Goal: Information Seeking & Learning: Compare options

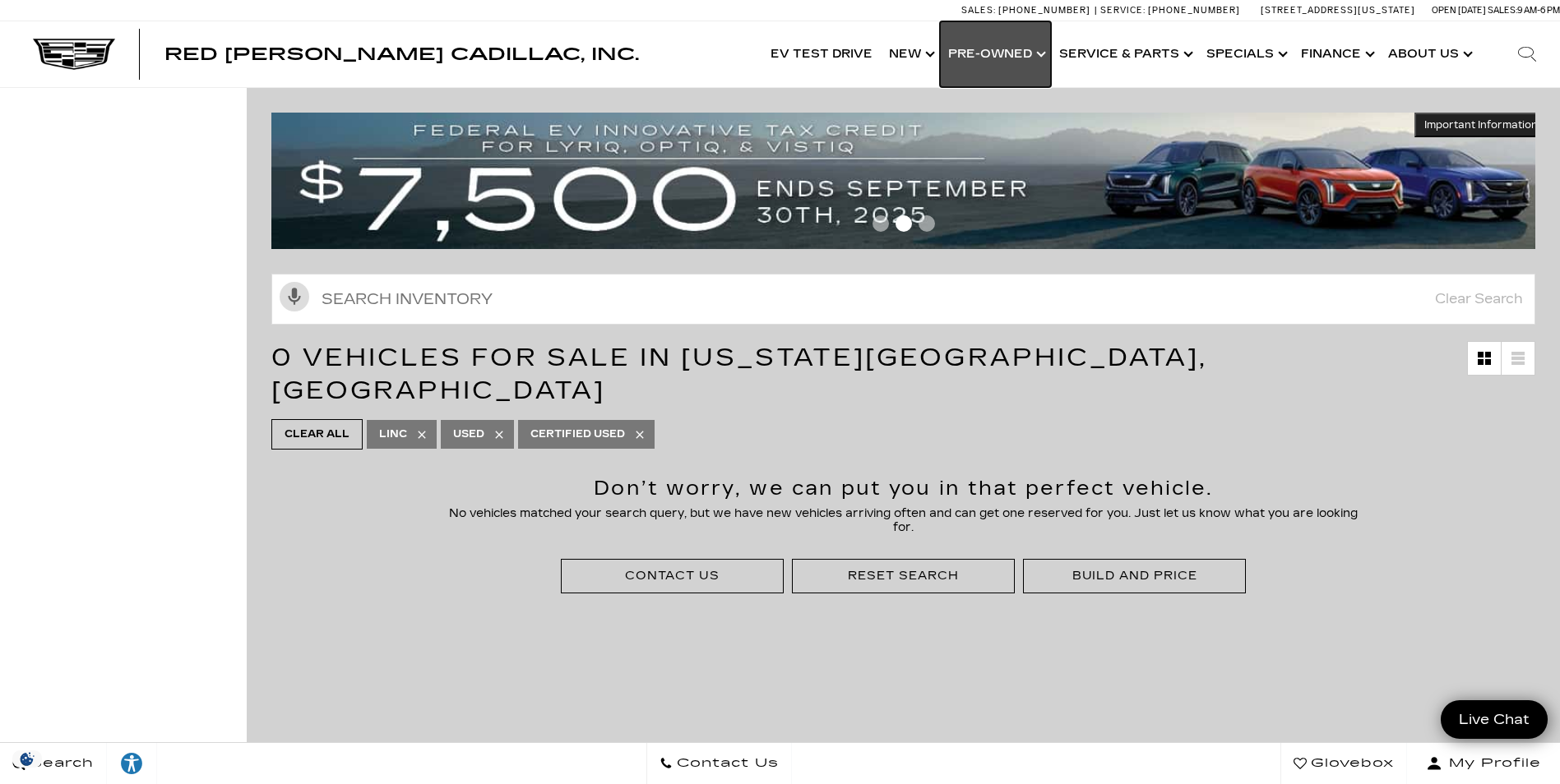
click at [980, 56] on link "Show Pre-Owned" at bounding box center [995, 54] width 111 height 65
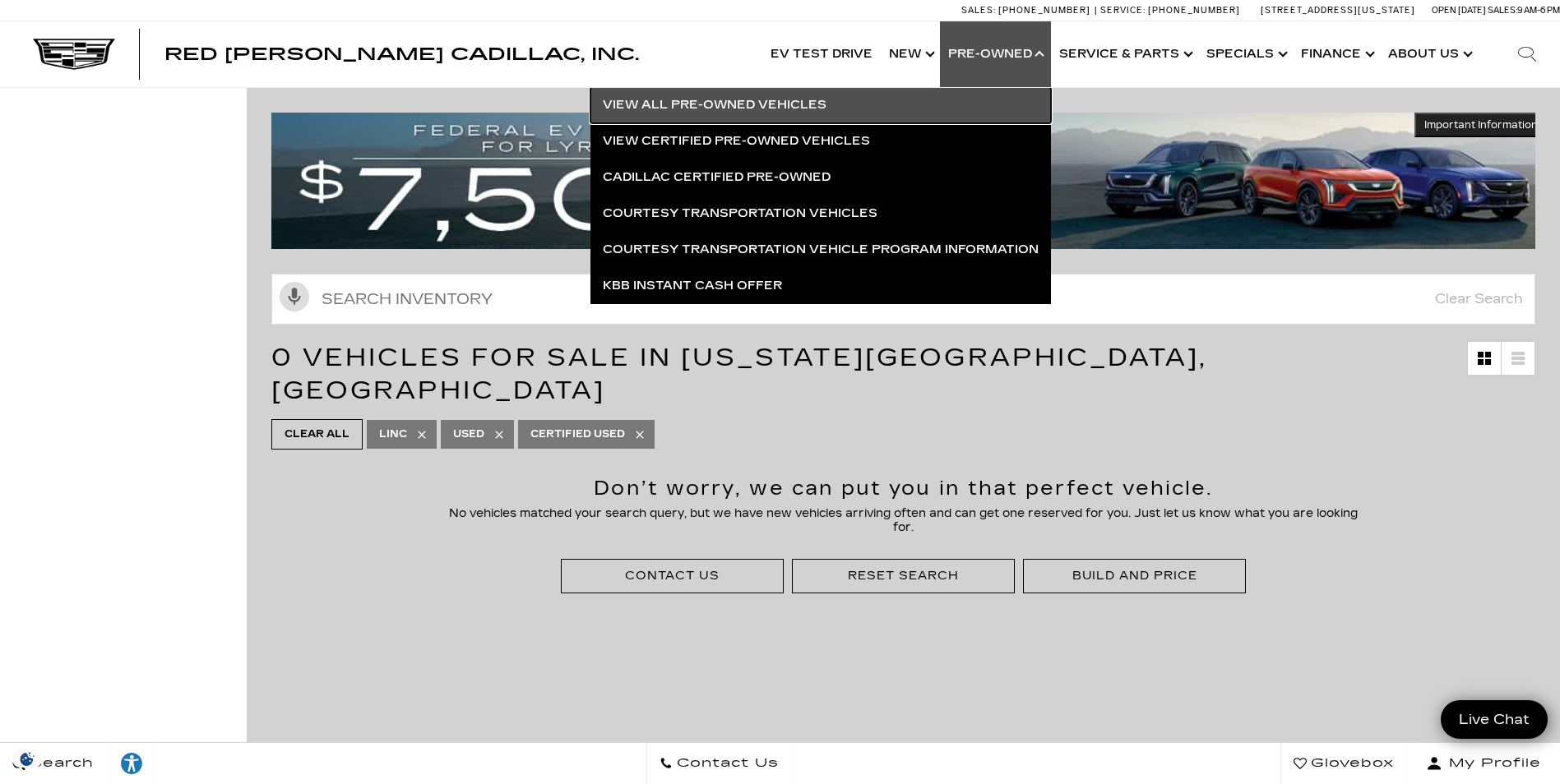
click at [807, 100] on link "View All Pre-Owned Vehicles" at bounding box center [821, 106] width 461 height 37
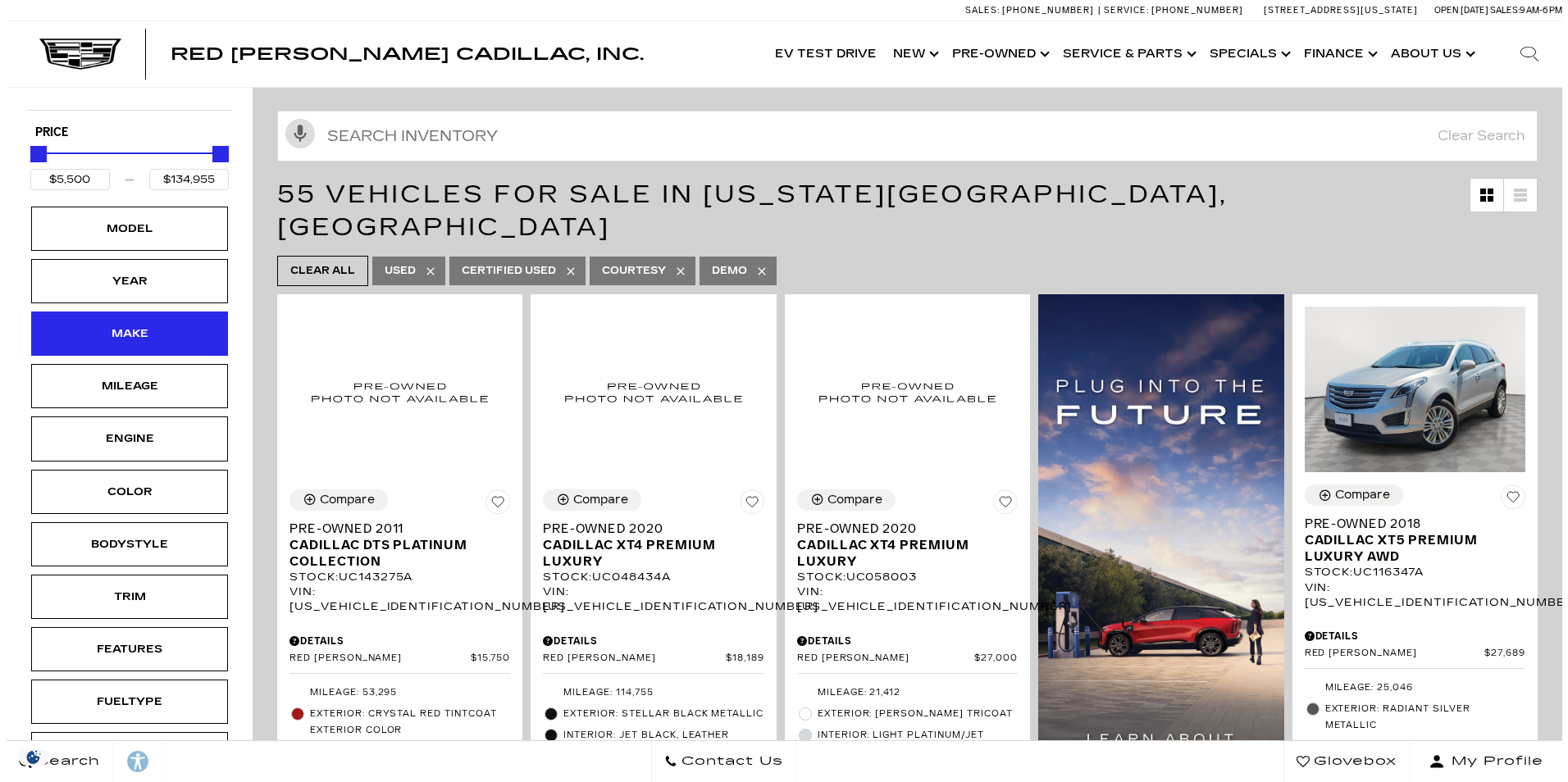
scroll to position [164, 0]
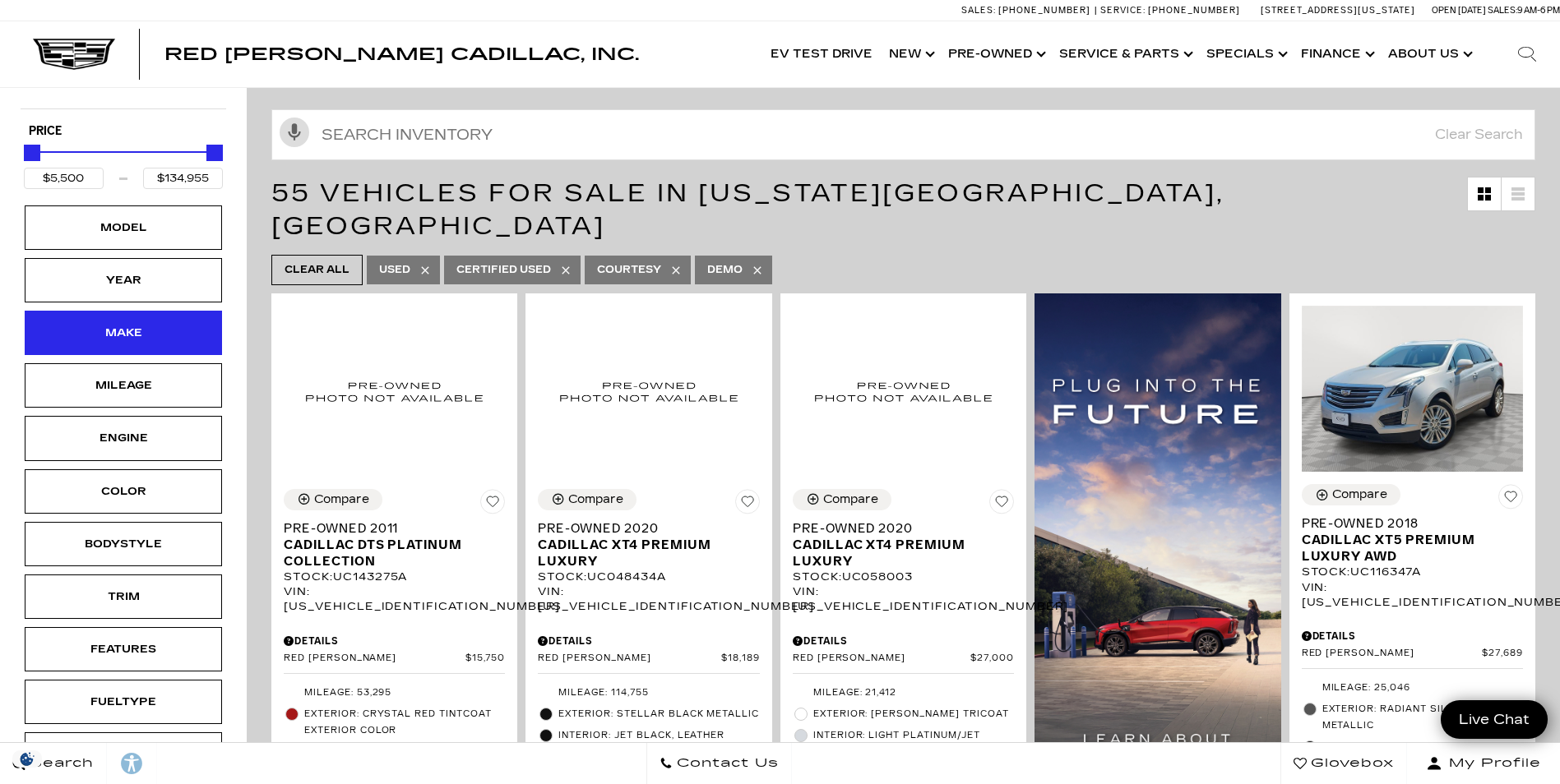
click at [162, 338] on div "Make" at bounding box center [122, 333] width 82 height 18
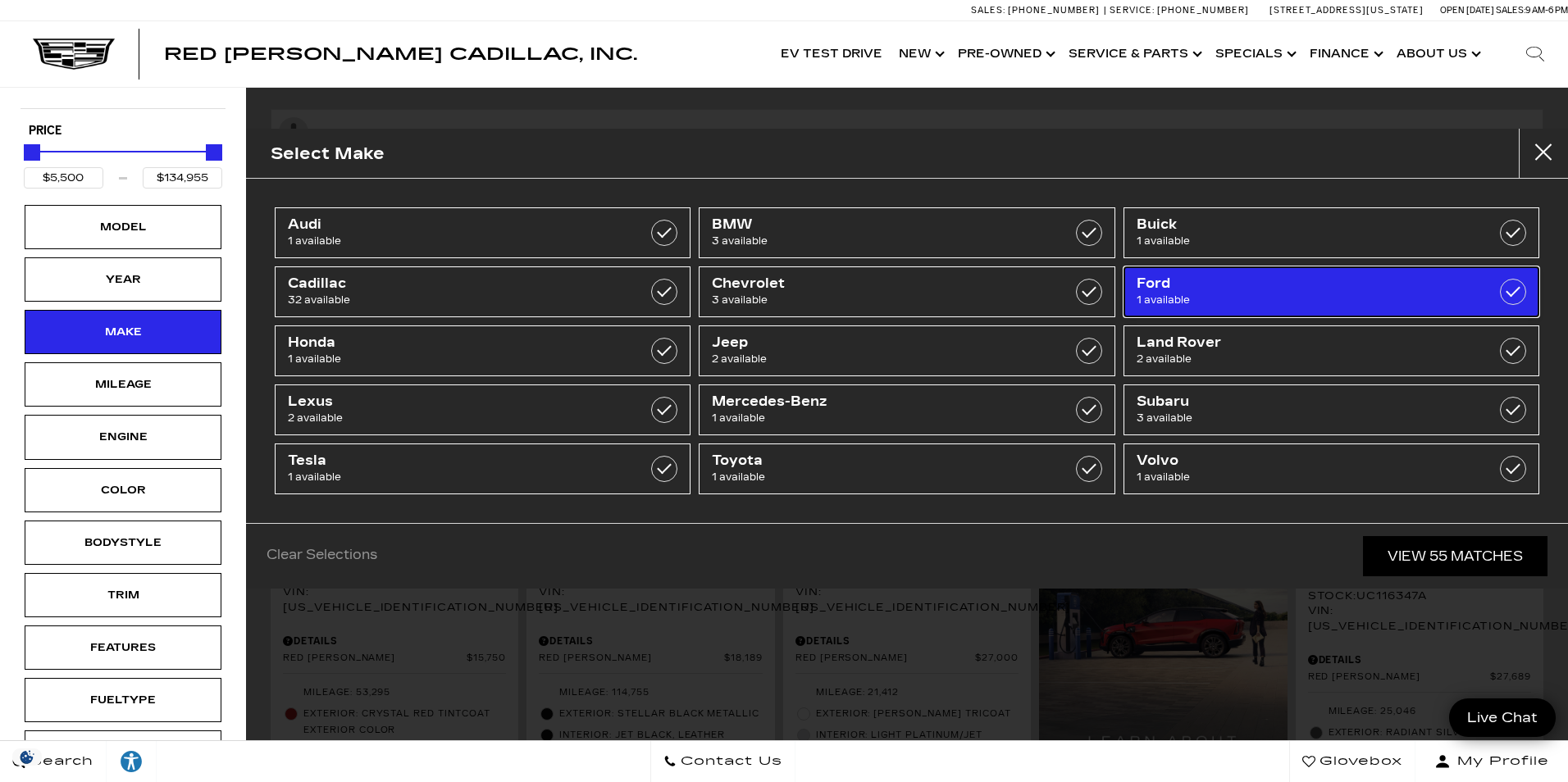
click at [1203, 279] on span "Ford" at bounding box center [1302, 283] width 331 height 16
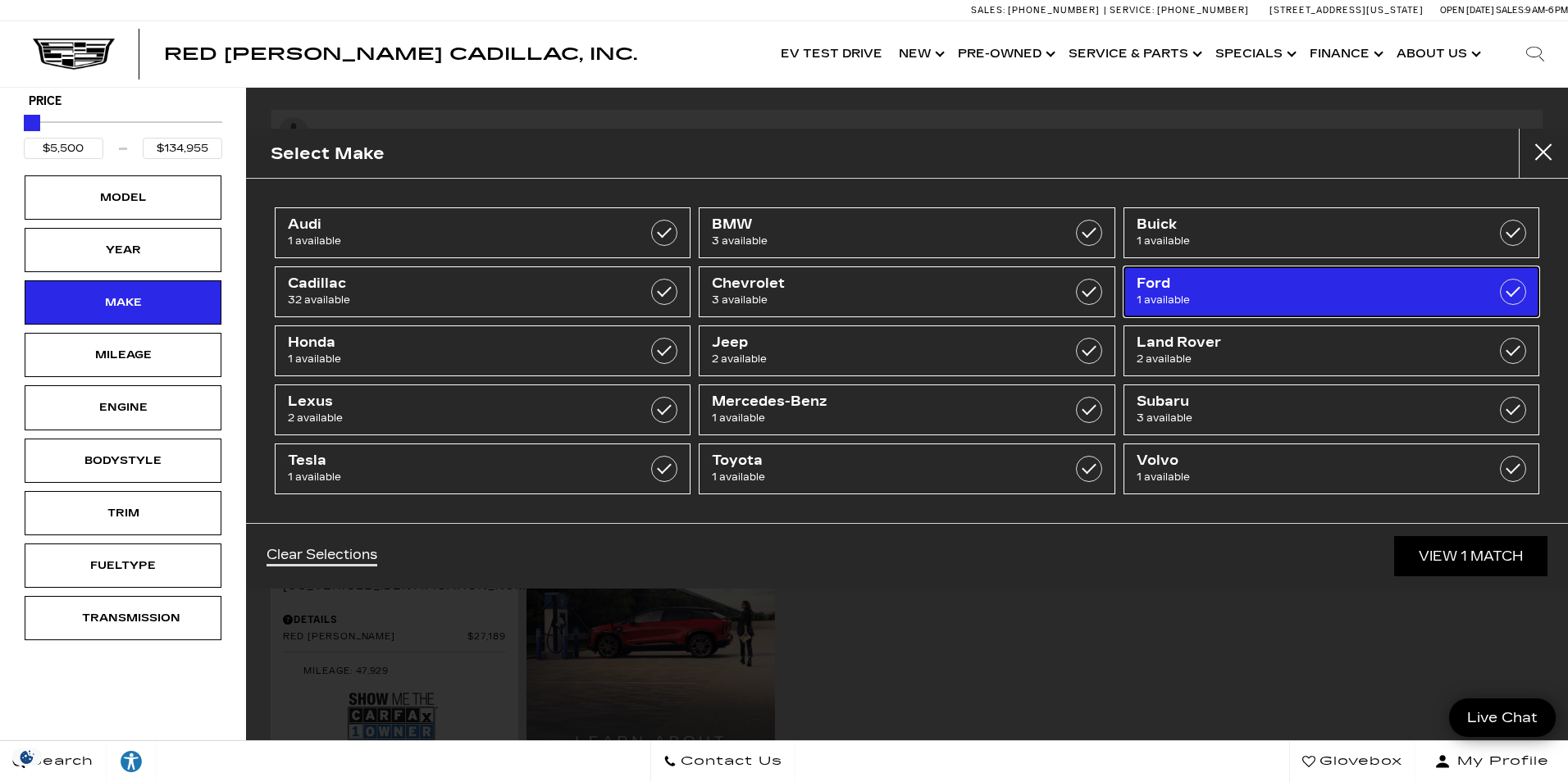
type input "$27,189"
checkbox input "true"
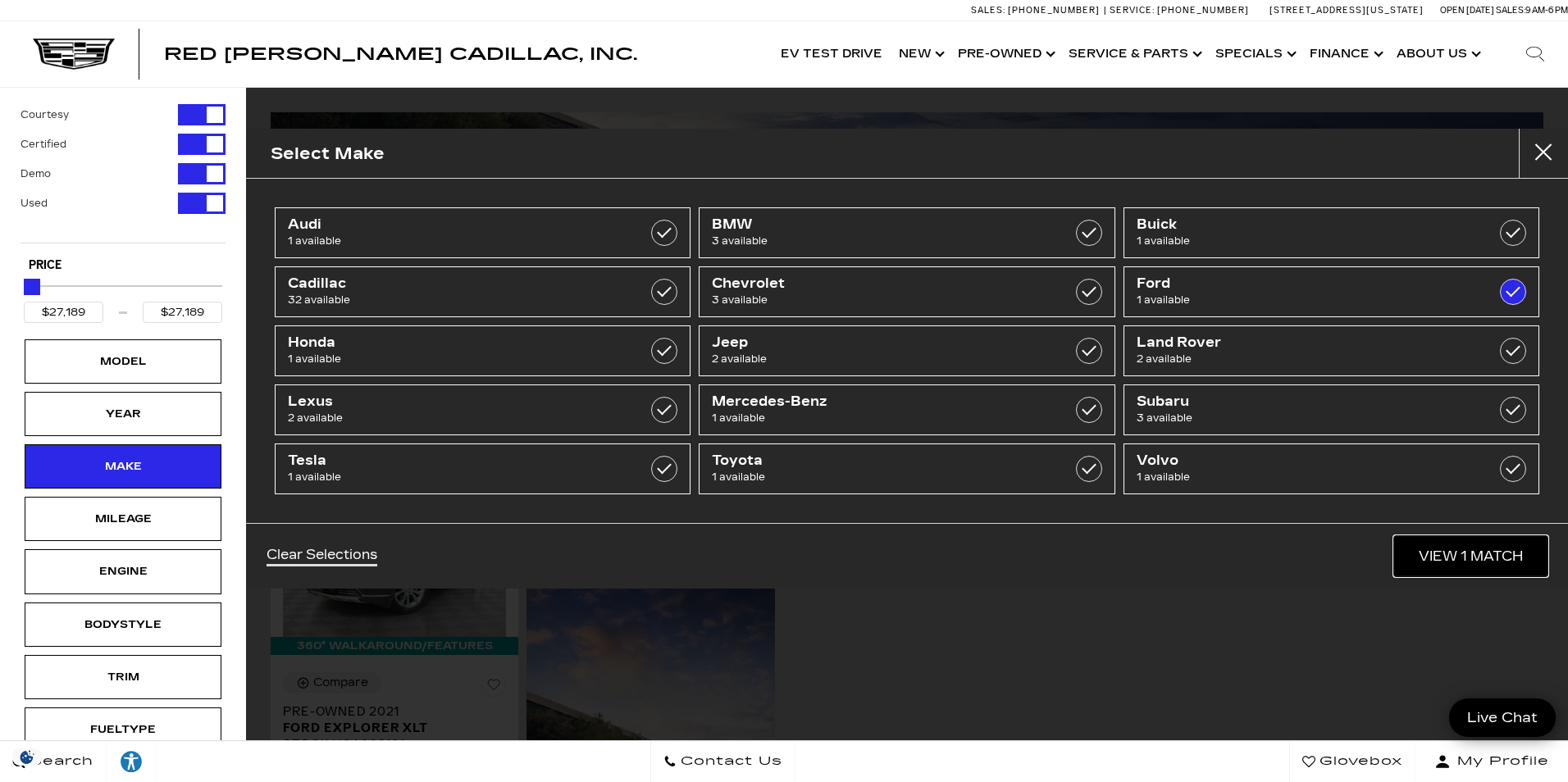
click at [1461, 554] on link "View 1 Match" at bounding box center [1471, 557] width 154 height 40
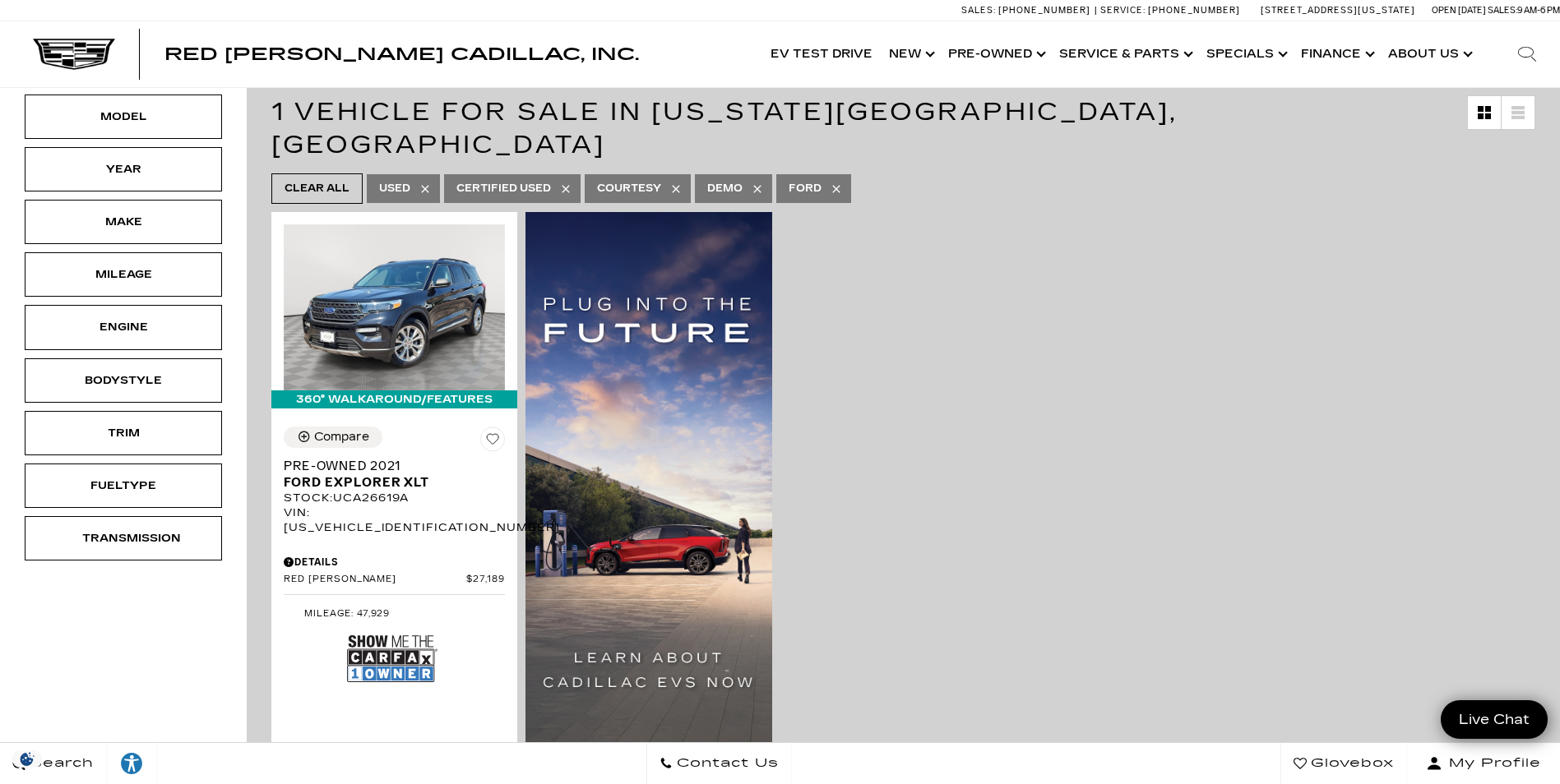
scroll to position [246, 0]
click at [394, 628] on img at bounding box center [393, 658] width 90 height 60
